Goal: Information Seeking & Learning: Learn about a topic

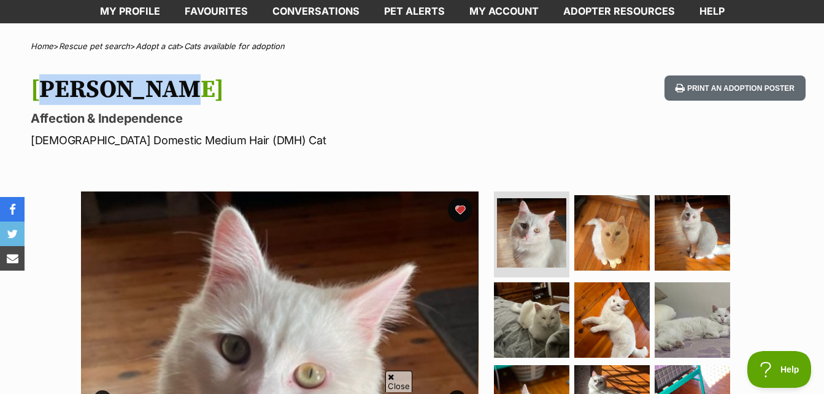
scroll to position [61, 0]
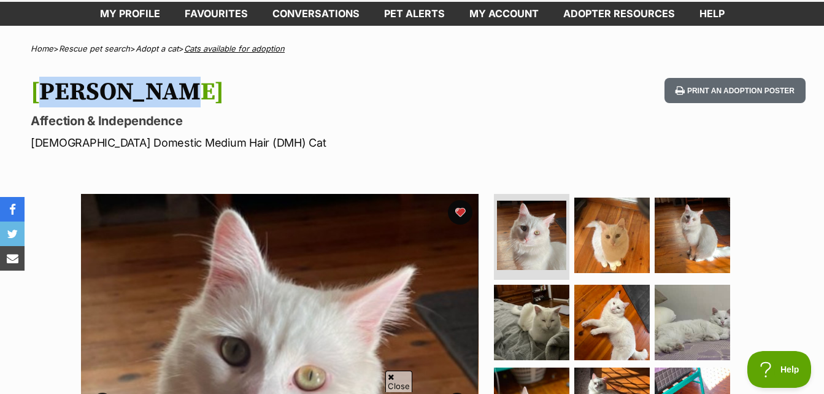
click at [240, 50] on link "Cats available for adoption" at bounding box center [234, 49] width 101 height 10
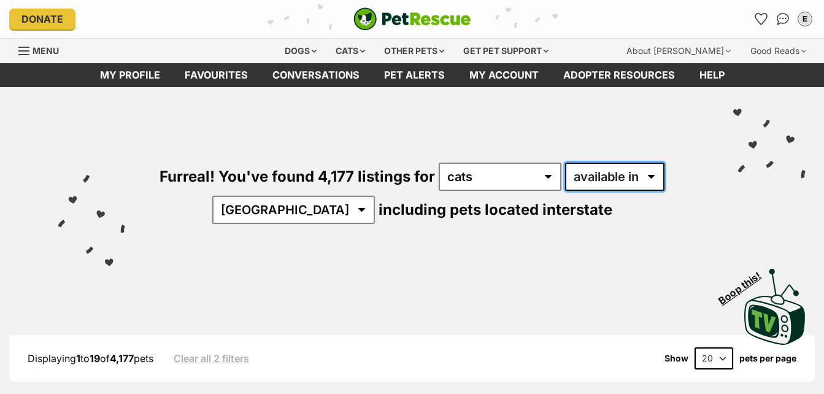
click at [611, 175] on select "available in located in" at bounding box center [614, 177] width 99 height 28
select select "disabled"
click at [565, 163] on select "available in located in" at bounding box center [614, 177] width 99 height 28
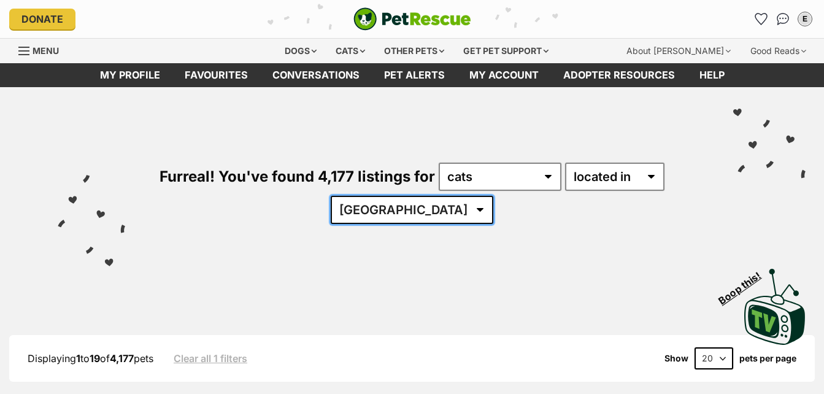
click at [432, 217] on select "Australia ACT NSW NT QLD SA TAS VIC WA" at bounding box center [412, 210] width 163 height 28
select select "NSW"
click at [368, 196] on select "Australia ACT NSW NT QLD SA TAS VIC WA" at bounding box center [412, 210] width 163 height 28
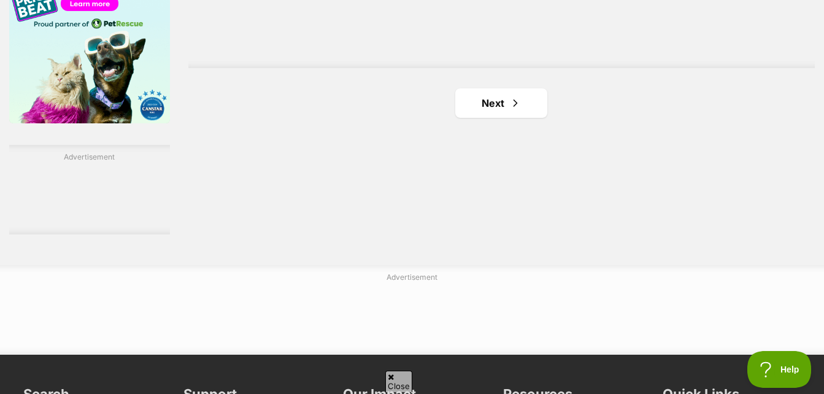
scroll to position [2085, 0]
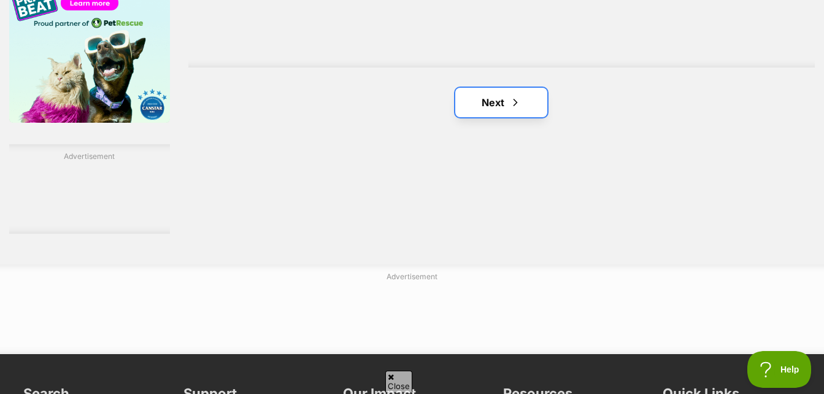
click at [514, 109] on span "Next page" at bounding box center [515, 102] width 12 height 15
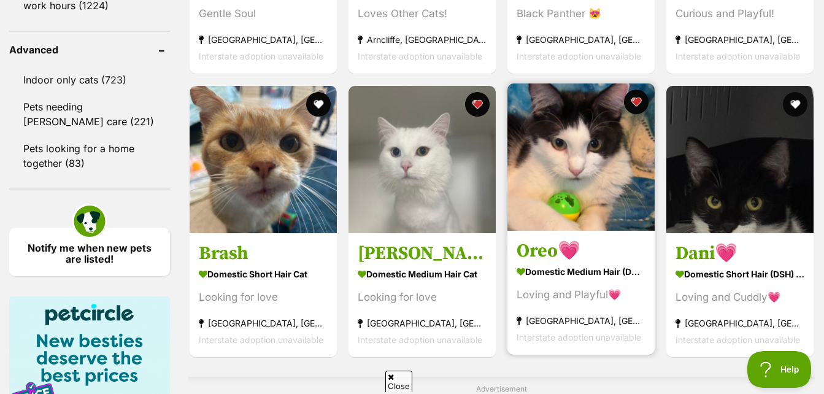
scroll to position [1840, 0]
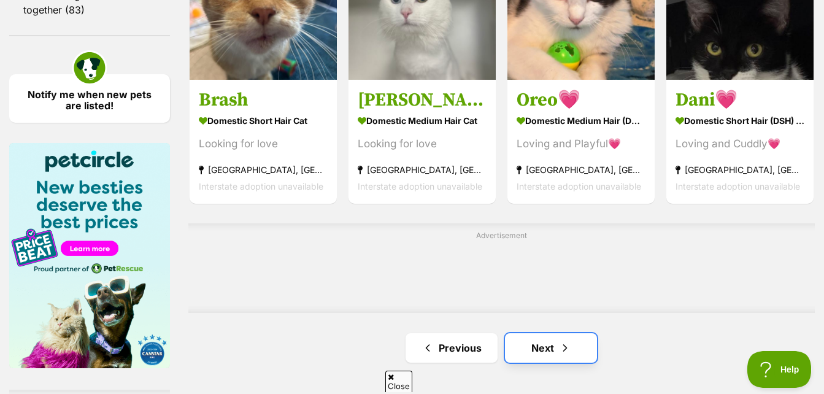
click at [544, 352] on link "Next" at bounding box center [551, 347] width 92 height 29
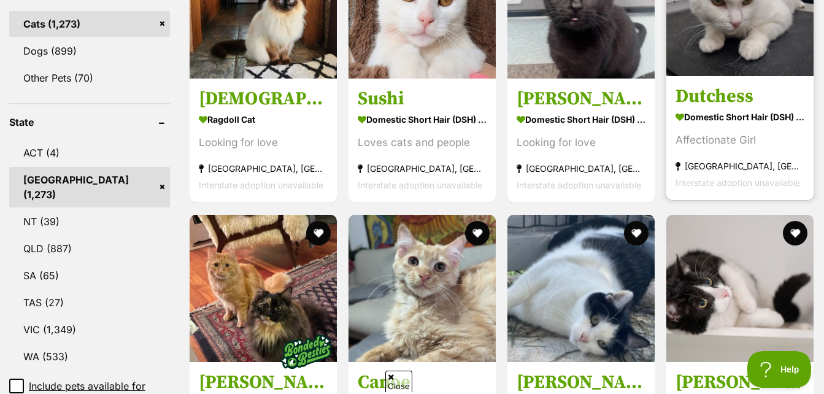
scroll to position [552, 0]
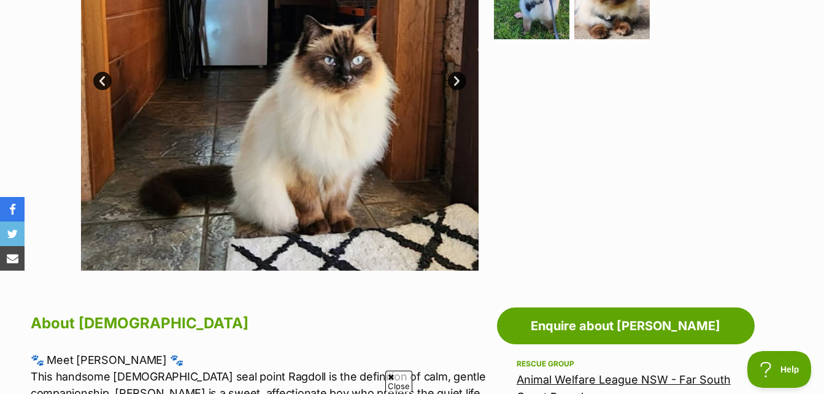
scroll to position [245, 0]
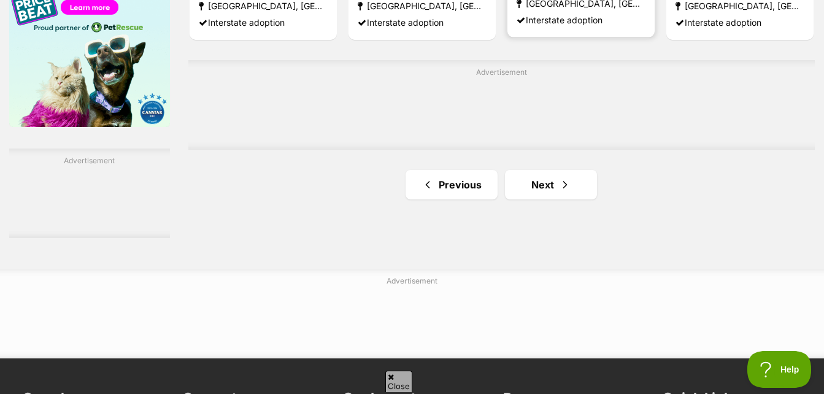
scroll to position [2085, 0]
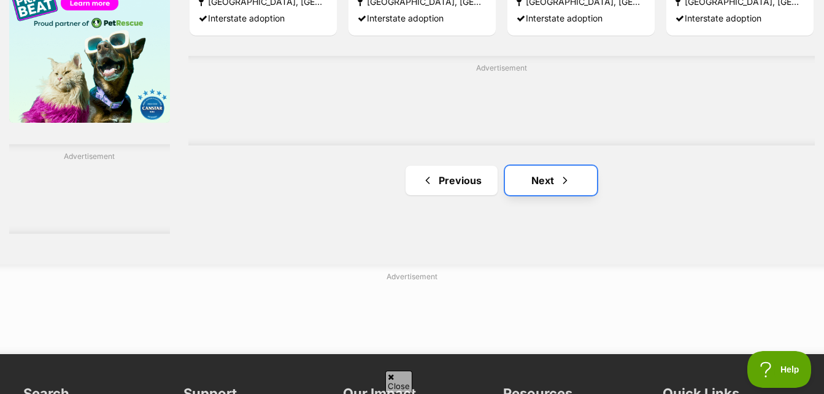
click at [538, 186] on link "Next" at bounding box center [551, 180] width 92 height 29
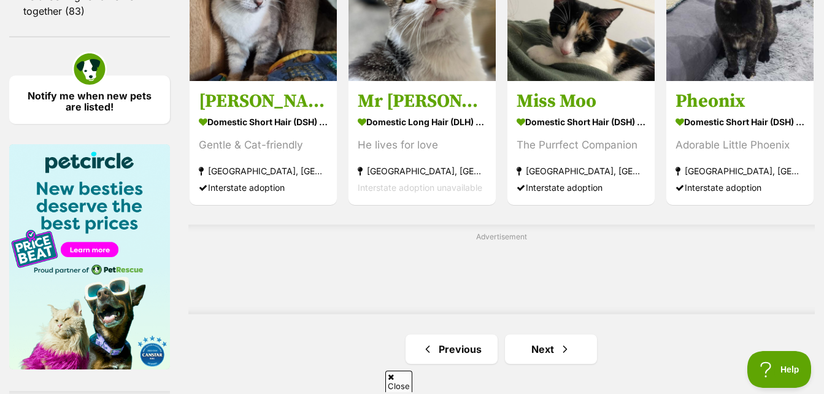
scroll to position [1962, 0]
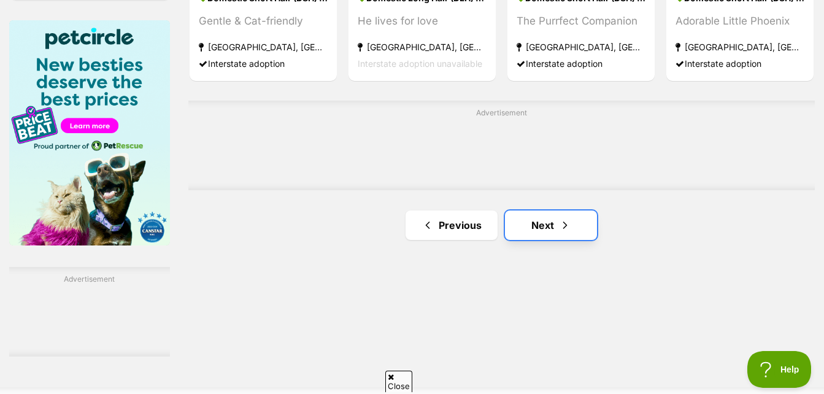
click at [553, 231] on link "Next" at bounding box center [551, 224] width 92 height 29
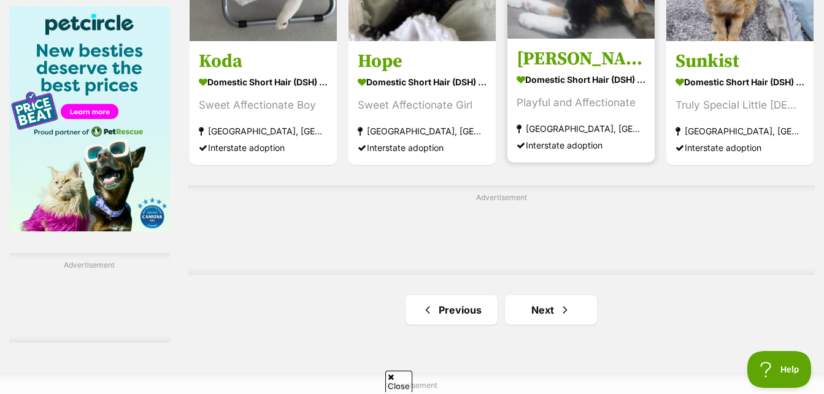
scroll to position [2085, 0]
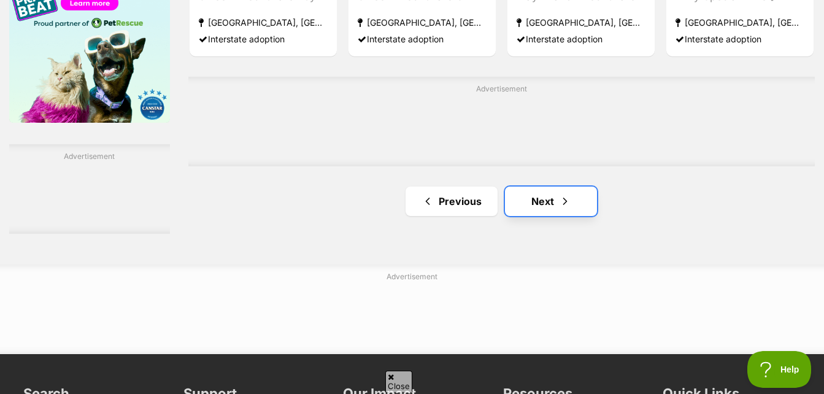
click at [547, 215] on link "Next" at bounding box center [551, 200] width 92 height 29
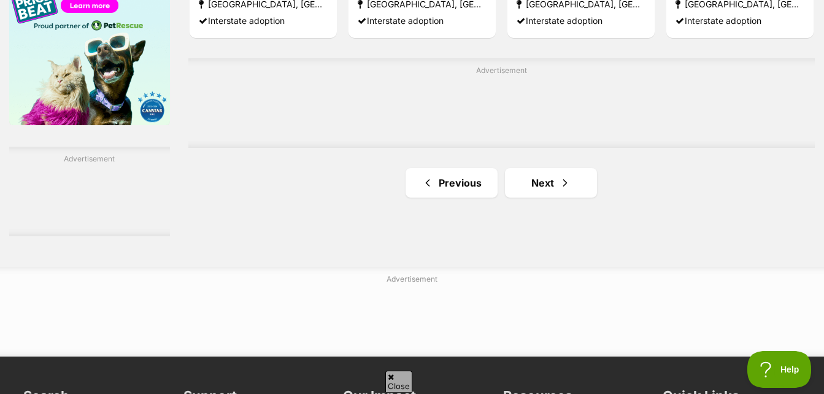
scroll to position [2085, 0]
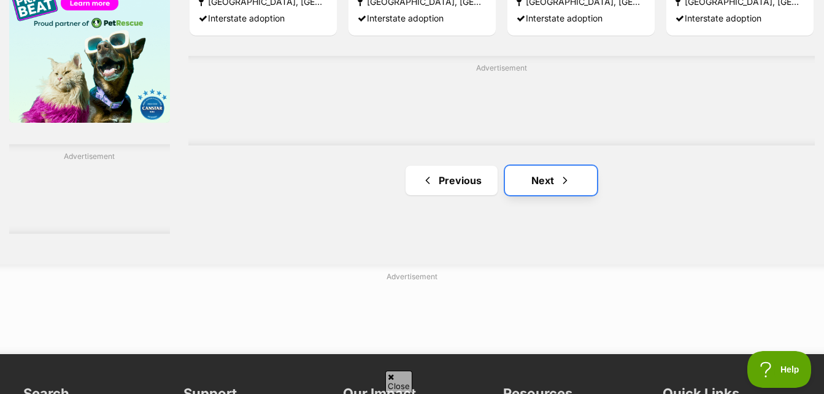
click at [559, 185] on span "Next page" at bounding box center [565, 180] width 12 height 15
